Goal: Task Accomplishment & Management: Manage account settings

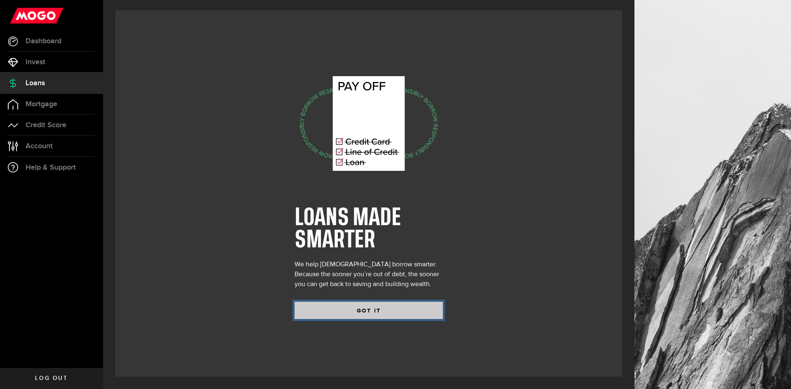
click at [366, 308] on button "GOT IT" at bounding box center [369, 310] width 148 height 17
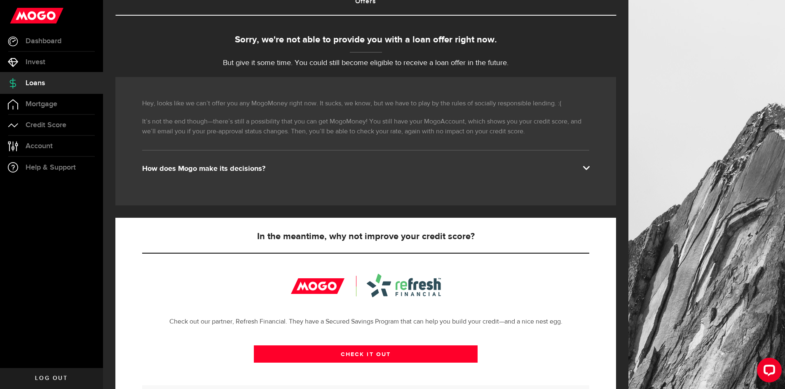
scroll to position [165, 0]
